Goal: Transaction & Acquisition: Subscribe to service/newsletter

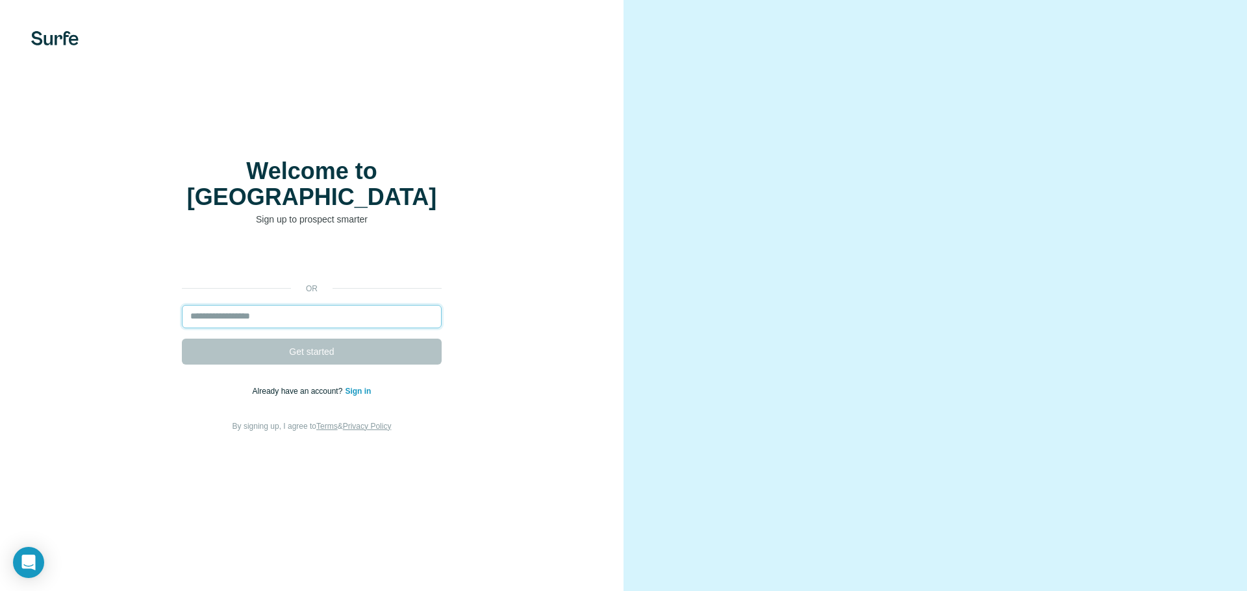
click at [367, 305] on input "email" at bounding box center [312, 316] width 260 height 23
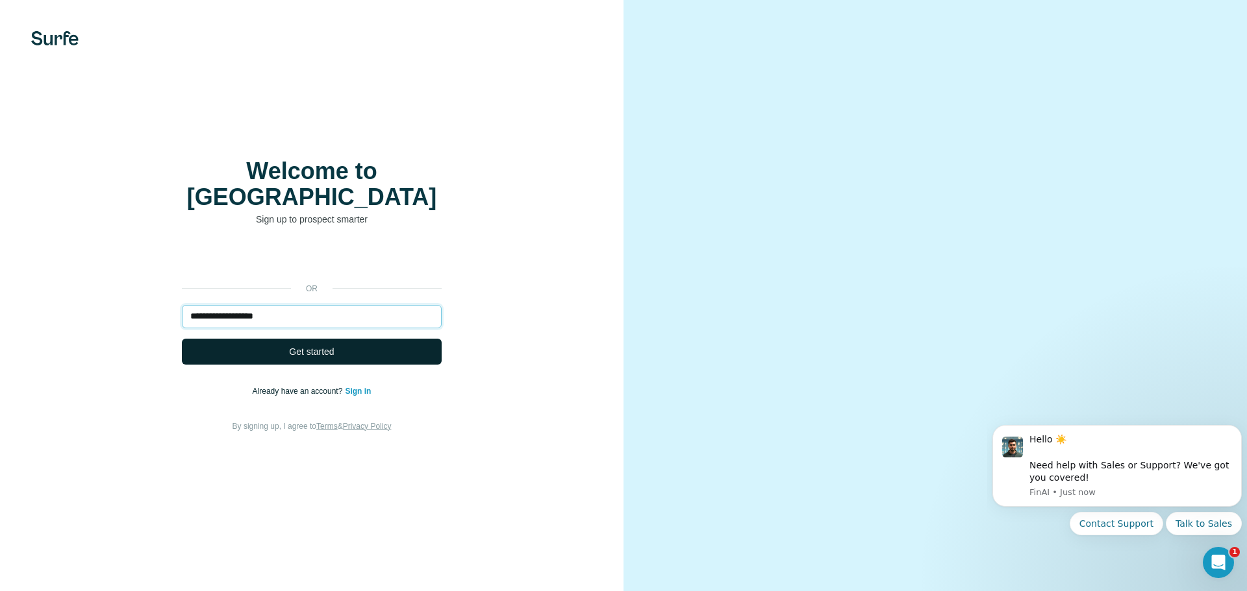
type input "**********"
click at [347, 339] on button "Get started" at bounding box center [312, 352] width 260 height 26
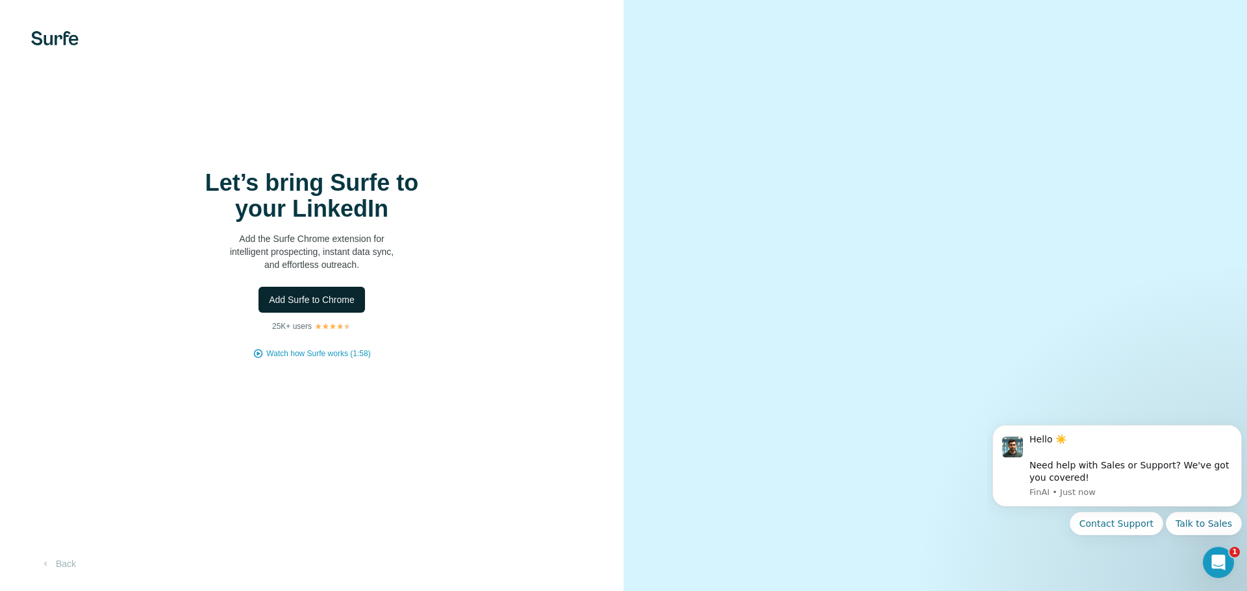
click at [342, 306] on button "Add Surfe to Chrome" at bounding box center [311, 300] width 106 height 26
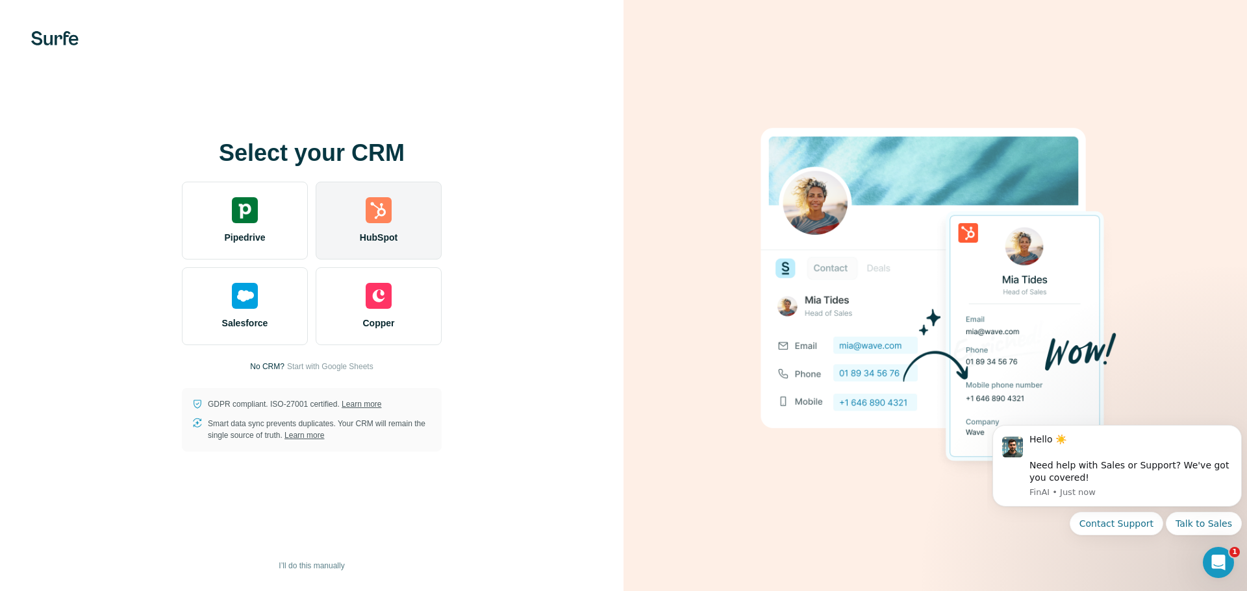
click at [380, 216] on img at bounding box center [379, 210] width 26 height 26
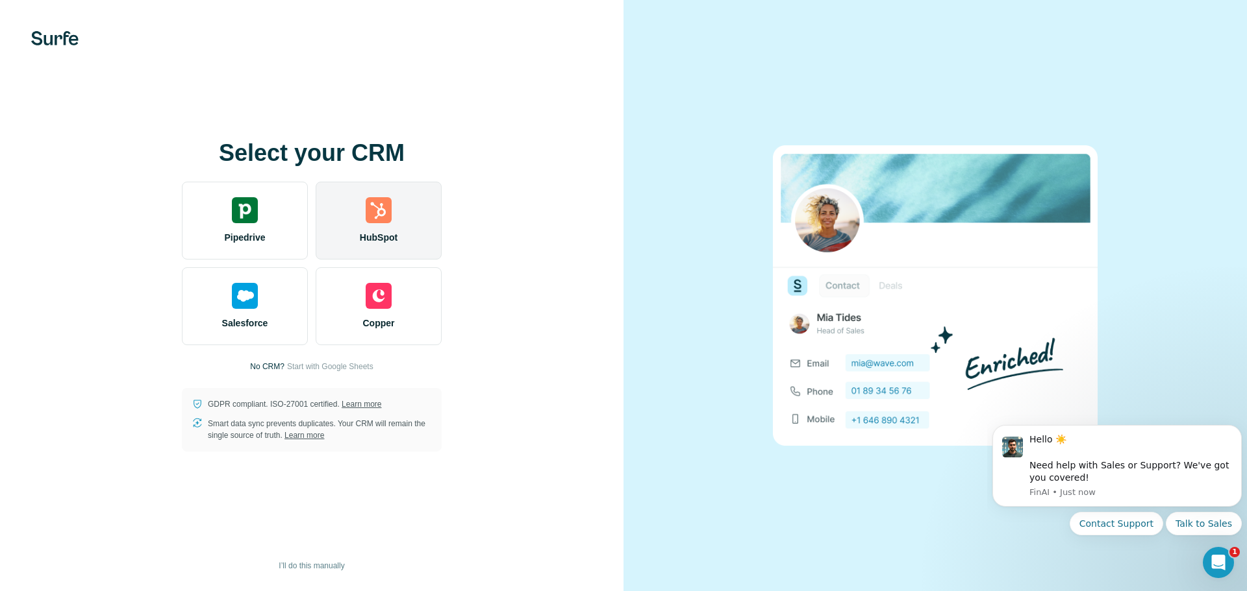
click at [421, 238] on div "HubSpot" at bounding box center [379, 221] width 126 height 78
